Goal: Navigation & Orientation: Find specific page/section

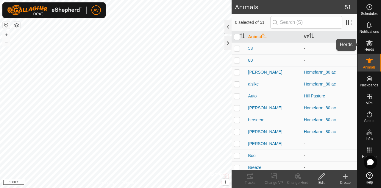
click at [377, 49] on div "Herds" at bounding box center [368, 45] width 23 height 18
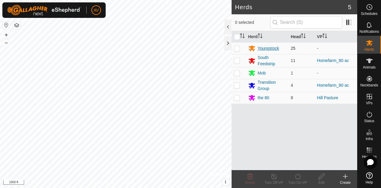
click at [270, 48] on div "Youngstock" at bounding box center [268, 48] width 21 height 6
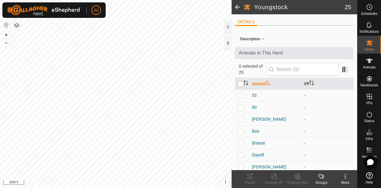
click at [239, 82] on input "checkbox" at bounding box center [240, 84] width 6 height 6
checkbox input "true"
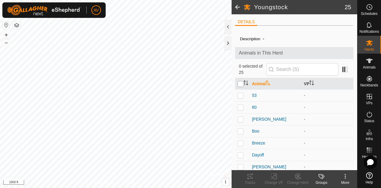
checkbox input "true"
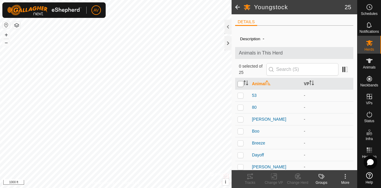
checkbox input "true"
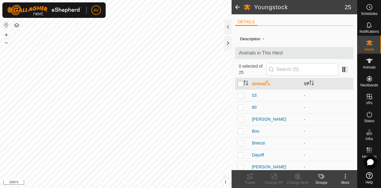
checkbox input "true"
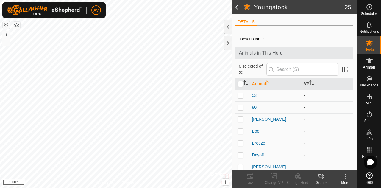
checkbox input "true"
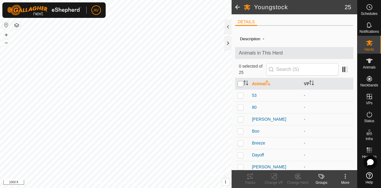
checkbox input "true"
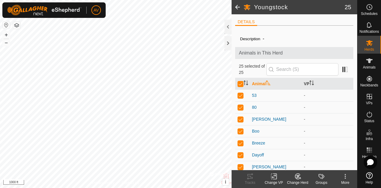
click at [275, 176] on icon at bounding box center [273, 176] width 7 height 7
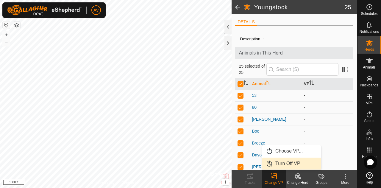
click at [278, 160] on link "Turn Off VP" at bounding box center [291, 163] width 59 height 12
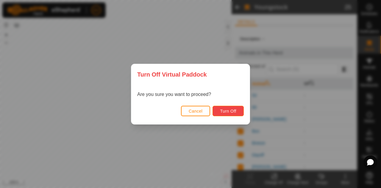
click at [229, 109] on span "Turn Off" at bounding box center [228, 111] width 16 height 5
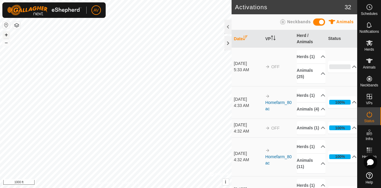
click at [6, 32] on button "+" at bounding box center [6, 34] width 7 height 7
click at [234, 71] on div "5:33 AM" at bounding box center [248, 70] width 29 height 6
click at [5, 35] on button "+" at bounding box center [6, 34] width 7 height 7
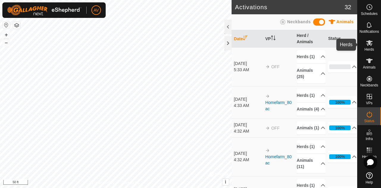
click at [373, 44] on es-mob-svg-icon at bounding box center [369, 43] width 11 height 10
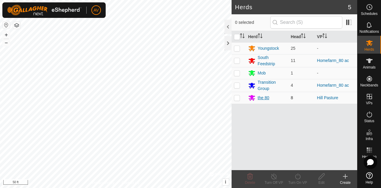
click at [263, 98] on div "the 80" at bounding box center [264, 98] width 12 height 6
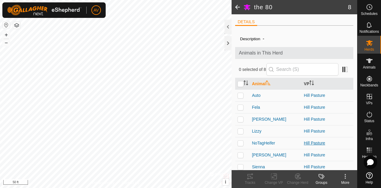
scroll to position [14, 0]
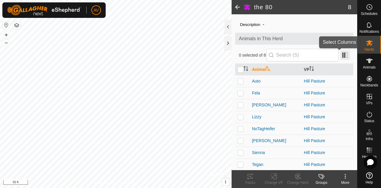
click at [340, 53] on span at bounding box center [345, 55] width 10 height 10
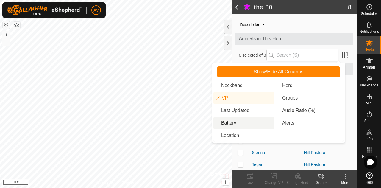
click at [242, 128] on li "Battery" at bounding box center [243, 123] width 60 height 12
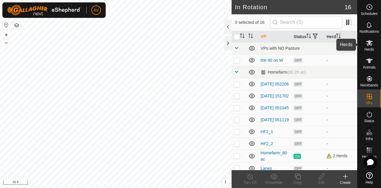
click at [371, 51] on div "Herds" at bounding box center [368, 45] width 23 height 18
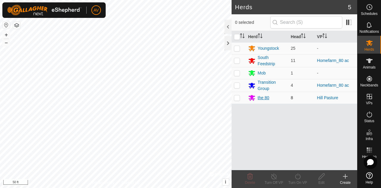
click at [262, 95] on div "the 80" at bounding box center [264, 98] width 12 height 6
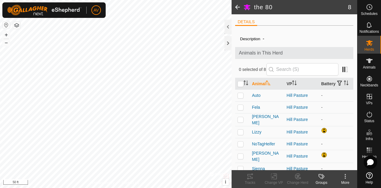
scroll to position [21, 0]
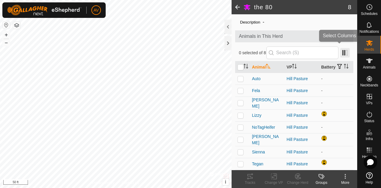
click at [343, 49] on span at bounding box center [345, 53] width 10 height 10
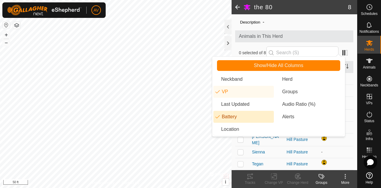
click at [241, 120] on li "Battery" at bounding box center [243, 117] width 60 height 12
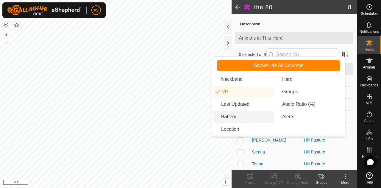
scroll to position [14, 0]
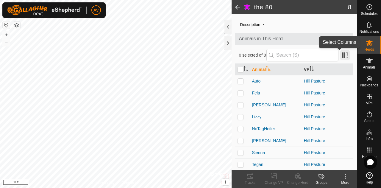
click at [342, 56] on span at bounding box center [345, 55] width 10 height 10
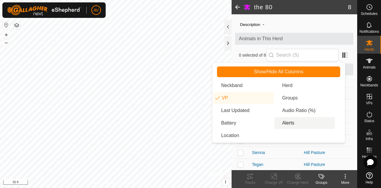
click at [292, 117] on li "Alerts" at bounding box center [304, 123] width 60 height 12
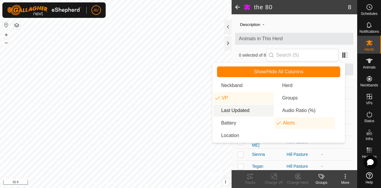
click at [252, 107] on li "Last Updated" at bounding box center [243, 110] width 60 height 12
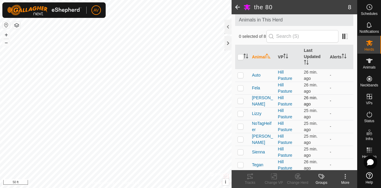
scroll to position [0, 0]
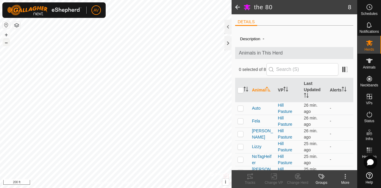
click at [6, 45] on button "–" at bounding box center [6, 42] width 7 height 7
click at [7, 43] on button "–" at bounding box center [6, 42] width 7 height 7
click at [5, 35] on button "+" at bounding box center [6, 34] width 7 height 7
click at [228, 46] on div "the 80 8 DETAILS Description - Animals in This Herd 0 selected of 8 Animal VP L…" at bounding box center [178, 94] width 357 height 188
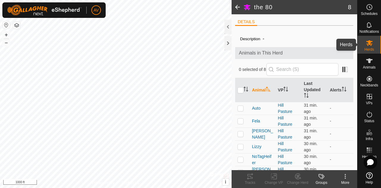
click at [376, 43] on div "Herds" at bounding box center [368, 45] width 23 height 18
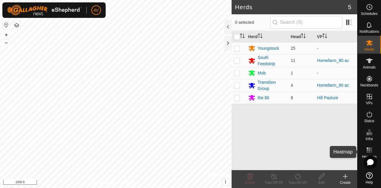
click at [374, 149] on div "Heatmap" at bounding box center [368, 152] width 23 height 18
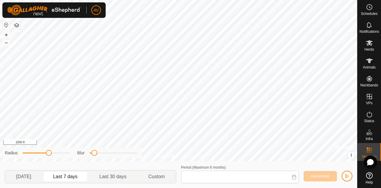
type input "[DATE] - [DATE]"
click at [6, 37] on button "+" at bounding box center [6, 34] width 7 height 7
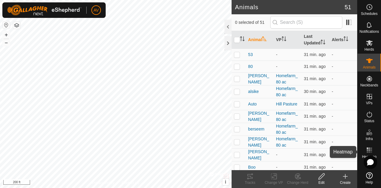
click at [370, 147] on icon at bounding box center [369, 149] width 7 height 7
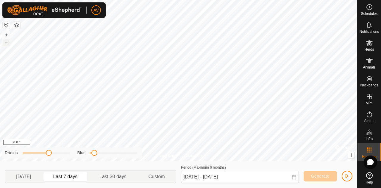
click at [4, 43] on button "–" at bounding box center [6, 42] width 7 height 7
click at [6, 35] on button "+" at bounding box center [6, 34] width 7 height 7
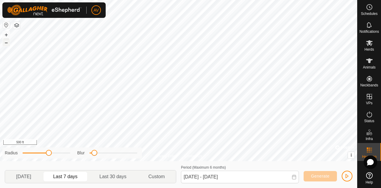
click at [7, 43] on button "–" at bounding box center [6, 42] width 7 height 7
click at [5, 34] on button "+" at bounding box center [6, 34] width 7 height 7
click at [6, 33] on button "+" at bounding box center [6, 34] width 7 height 7
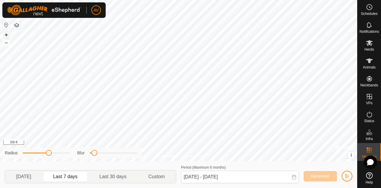
click at [6, 33] on button "+" at bounding box center [6, 34] width 7 height 7
click at [6, 44] on button "–" at bounding box center [6, 42] width 7 height 7
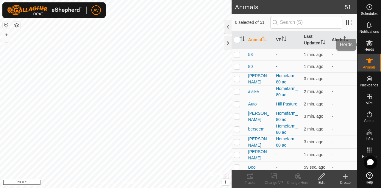
click at [367, 45] on icon at bounding box center [369, 43] width 7 height 6
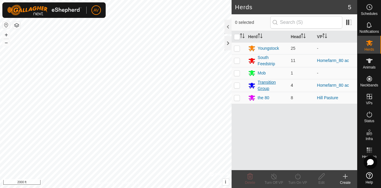
click at [271, 79] on div "Transition Group" at bounding box center [272, 85] width 28 height 12
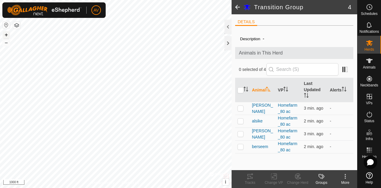
click at [7, 32] on button "+" at bounding box center [6, 34] width 7 height 7
click at [6, 33] on button "+" at bounding box center [6, 34] width 7 height 7
click at [9, 42] on button "–" at bounding box center [6, 42] width 7 height 7
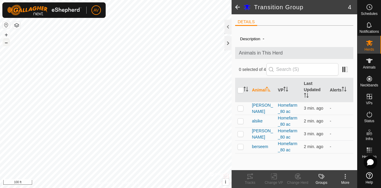
click at [9, 42] on button "–" at bounding box center [6, 42] width 7 height 7
click at [236, 9] on span at bounding box center [237, 7] width 12 height 14
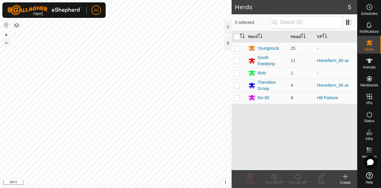
click at [7, 43] on button "–" at bounding box center [6, 42] width 7 height 7
